Goal: Use online tool/utility: Utilize a website feature to perform a specific function

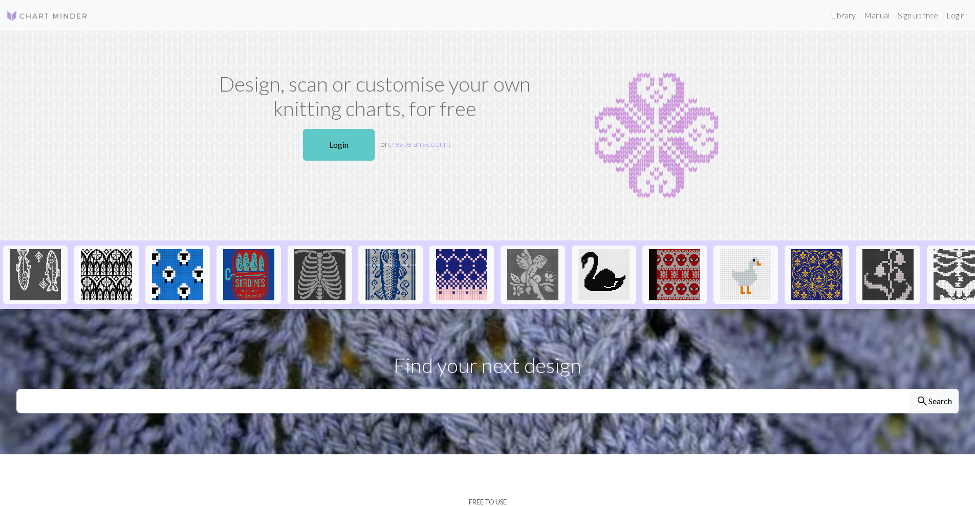
click at [359, 157] on link "Login" at bounding box center [339, 145] width 72 height 32
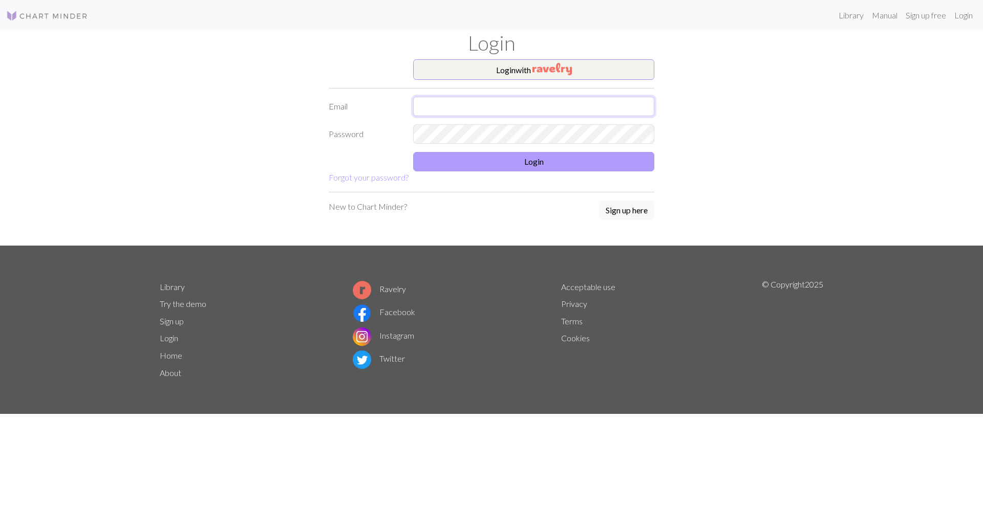
type input "[EMAIL_ADDRESS][DOMAIN_NAME]"
click at [453, 160] on button "Login" at bounding box center [533, 161] width 241 height 19
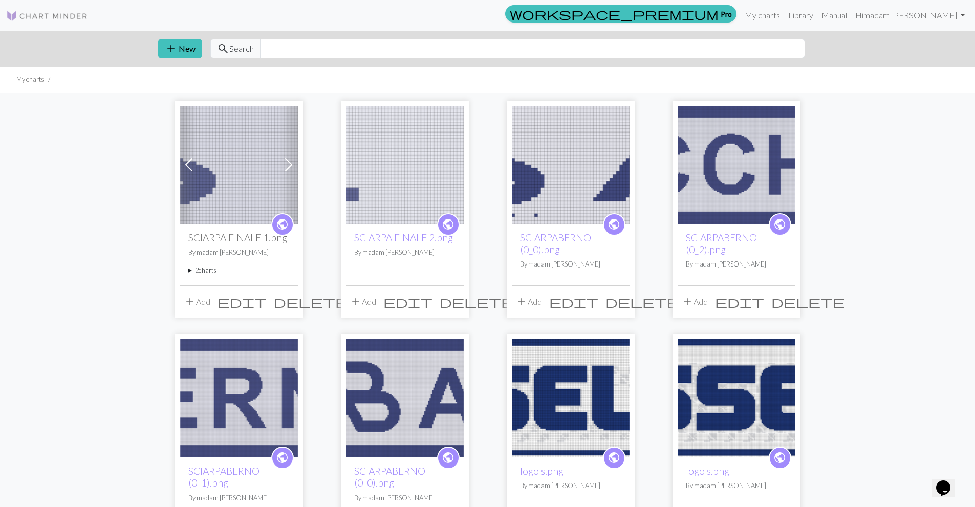
click at [378, 163] on img at bounding box center [405, 165] width 118 height 118
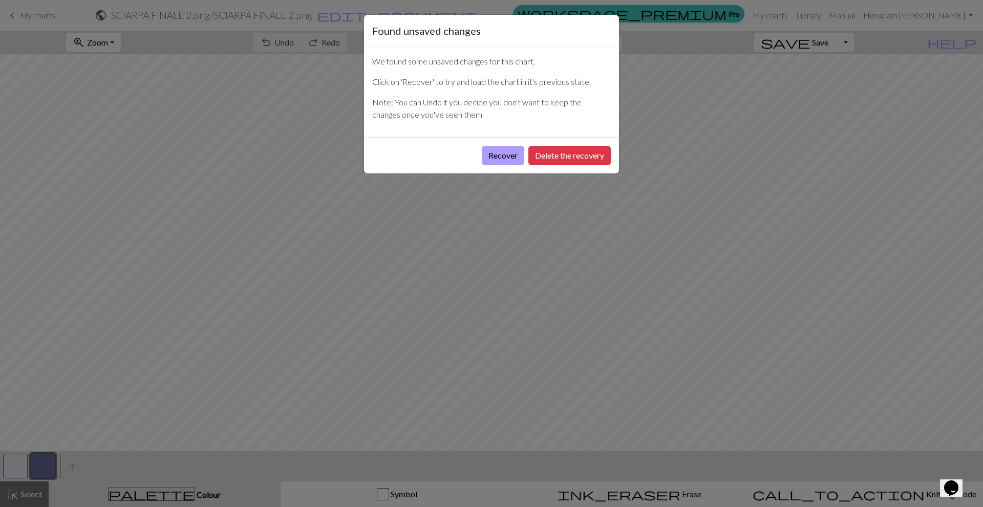
click at [510, 156] on button "Recover" at bounding box center [503, 155] width 42 height 19
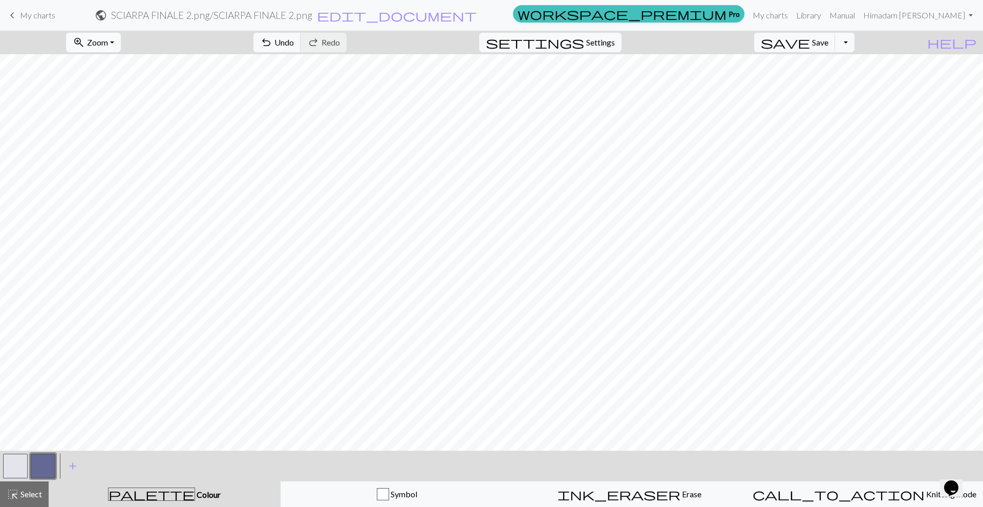
click at [121, 40] on button "zoom_in Zoom Zoom" at bounding box center [93, 42] width 55 height 19
click at [116, 122] on button "50%" at bounding box center [107, 123] width 81 height 16
click at [22, 467] on button "button" at bounding box center [15, 466] width 25 height 25
click at [41, 462] on button "button" at bounding box center [43, 466] width 25 height 25
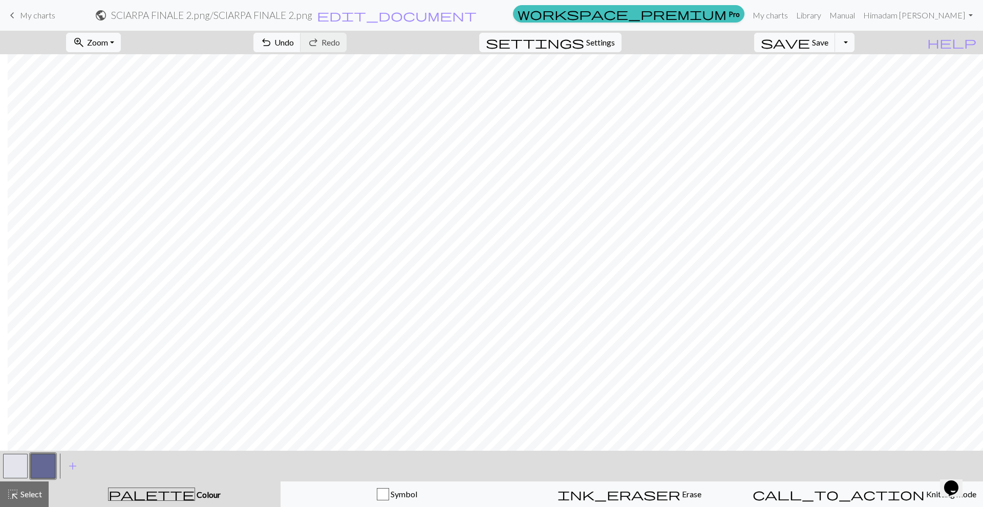
drag, startPoint x: 20, startPoint y: 452, endPoint x: 11, endPoint y: 471, distance: 22.0
click at [19, 456] on div "< >" at bounding box center [29, 466] width 55 height 31
click at [8, 471] on button "button" at bounding box center [15, 466] width 25 height 25
click at [46, 462] on button "button" at bounding box center [43, 466] width 25 height 25
drag, startPoint x: 15, startPoint y: 466, endPoint x: 54, endPoint y: 444, distance: 44.3
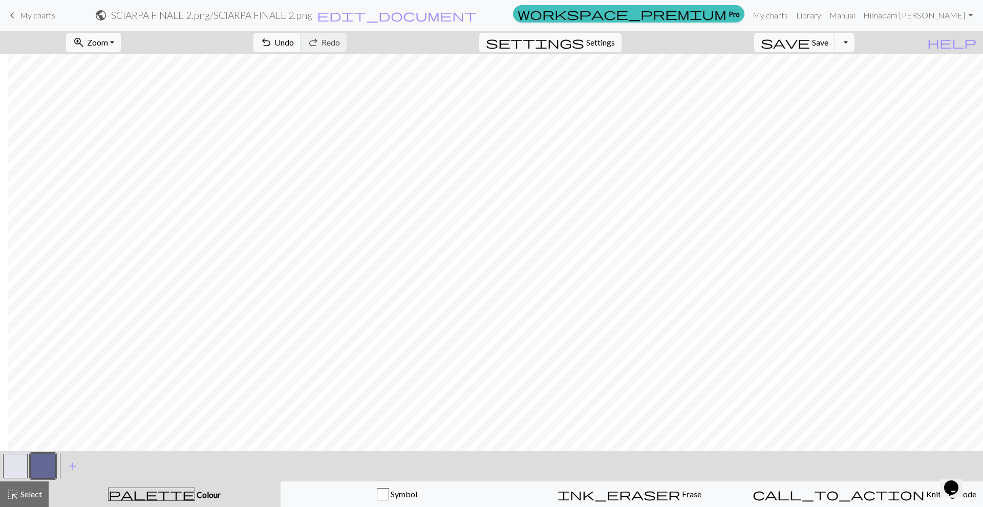
click at [16, 465] on button "button" at bounding box center [15, 466] width 25 height 25
click at [52, 471] on button "button" at bounding box center [43, 466] width 25 height 25
click at [20, 469] on button "button" at bounding box center [15, 466] width 25 height 25
click at [37, 466] on button "button" at bounding box center [43, 466] width 25 height 25
click at [17, 464] on button "button" at bounding box center [15, 466] width 25 height 25
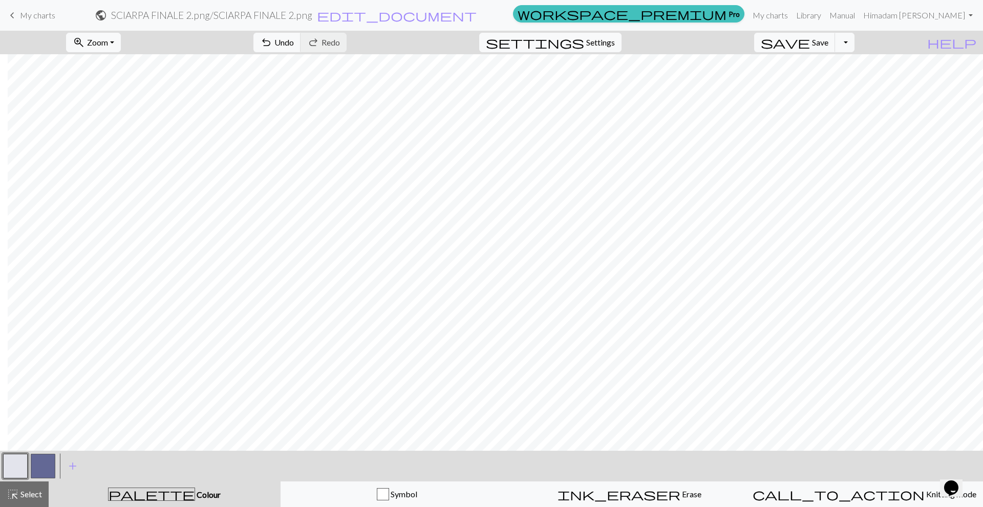
click at [55, 461] on div at bounding box center [43, 467] width 28 height 28
click at [34, 459] on button "button" at bounding box center [43, 466] width 25 height 25
drag, startPoint x: 22, startPoint y: 464, endPoint x: 58, endPoint y: 464, distance: 35.8
click at [23, 466] on button "button" at bounding box center [15, 466] width 25 height 25
click at [48, 466] on button "button" at bounding box center [43, 466] width 25 height 25
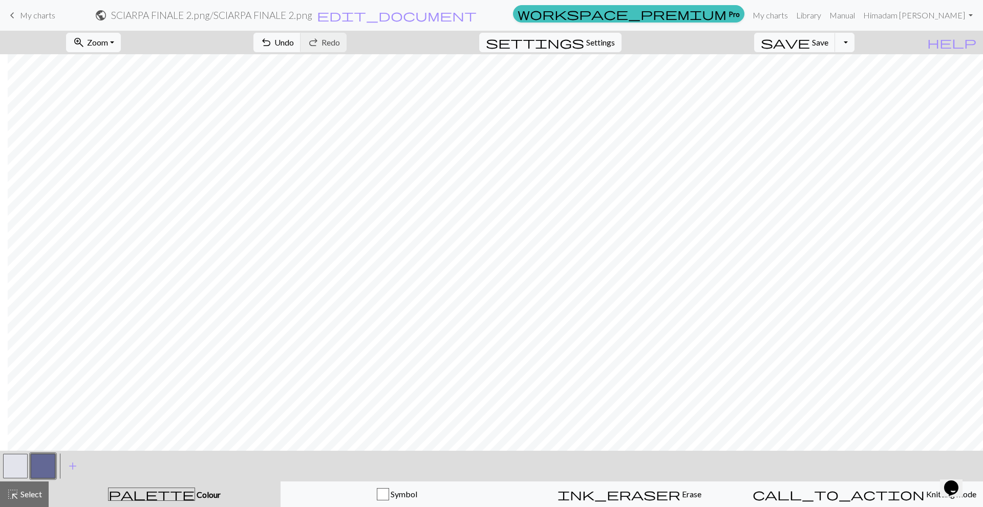
drag, startPoint x: 19, startPoint y: 462, endPoint x: 150, endPoint y: 447, distance: 131.4
click at [23, 462] on button "button" at bounding box center [15, 466] width 25 height 25
click at [828, 44] on span "Save" at bounding box center [820, 42] width 16 height 10
click at [825, 40] on body "This website uses cookies to ensure you get the best experience on our website.…" at bounding box center [491, 253] width 983 height 507
click at [811, 39] on div "Chart saved" at bounding box center [491, 20] width 983 height 40
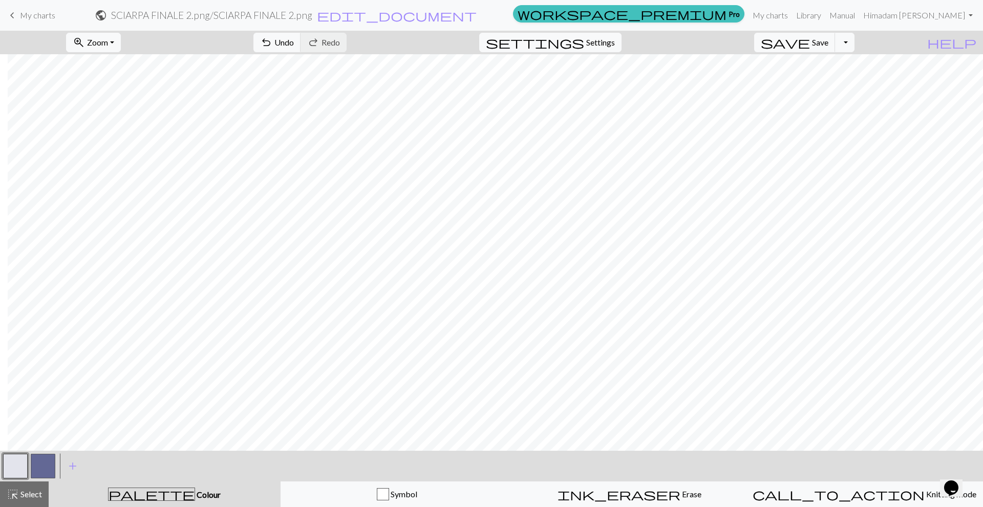
drag, startPoint x: 44, startPoint y: 469, endPoint x: 183, endPoint y: 452, distance: 139.9
click at [49, 469] on button "button" at bounding box center [43, 466] width 25 height 25
drag, startPoint x: 20, startPoint y: 470, endPoint x: 61, endPoint y: 457, distance: 43.1
click at [26, 464] on button "button" at bounding box center [15, 466] width 25 height 25
